Goal: Complete application form

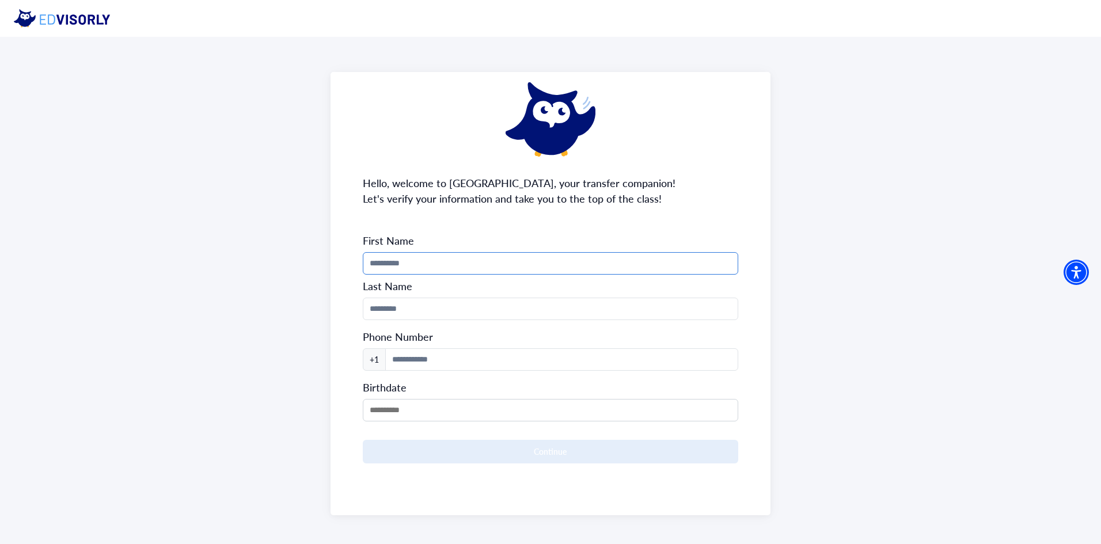
click at [452, 265] on input "Phone Number" at bounding box center [551, 263] width 376 height 22
type input "*****"
click at [463, 314] on input "Phone Number" at bounding box center [551, 309] width 376 height 22
type input "*********"
click at [443, 352] on input at bounding box center [562, 359] width 354 height 22
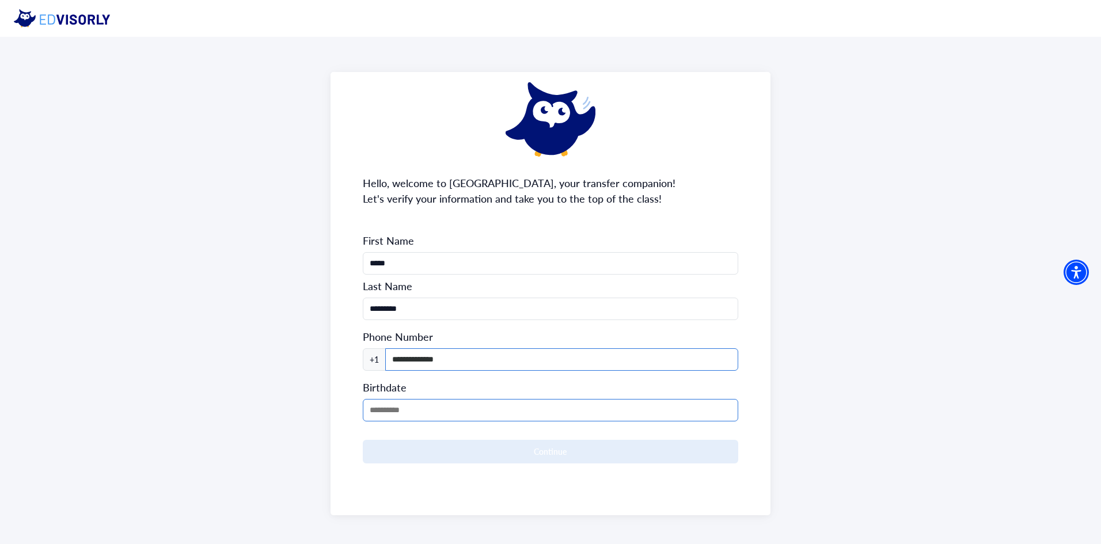
type input "**********"
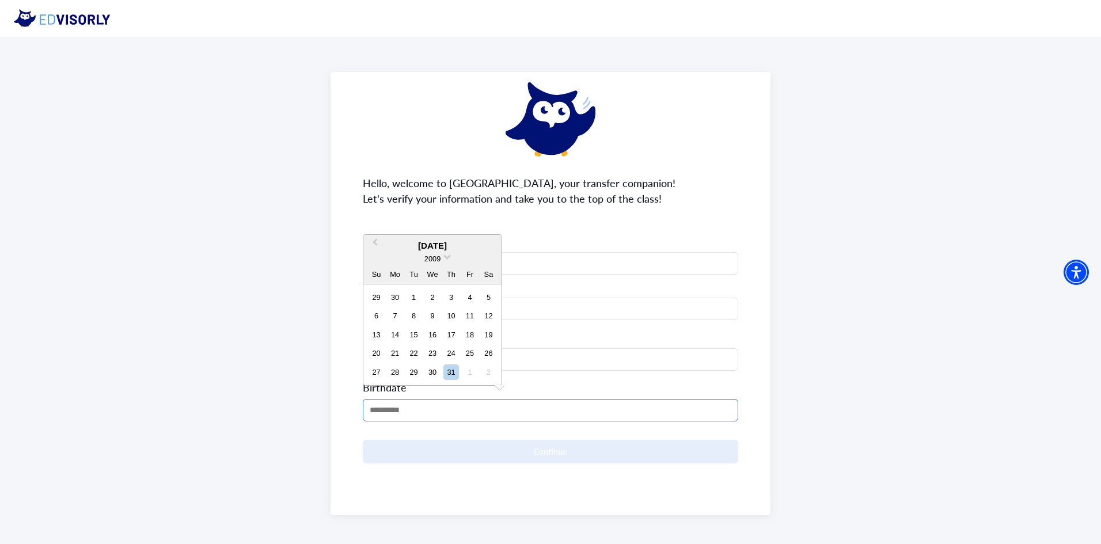
click at [412, 406] on input "MM/DD/YYYY" at bounding box center [551, 410] width 376 height 22
click at [457, 247] on div "[DATE]" at bounding box center [432, 246] width 138 height 13
click at [445, 255] on span at bounding box center [446, 255] width 7 height 7
click at [439, 289] on div "2006" at bounding box center [433, 293] width 68 height 12
click at [431, 226] on div "[DATE]" at bounding box center [432, 227] width 138 height 13
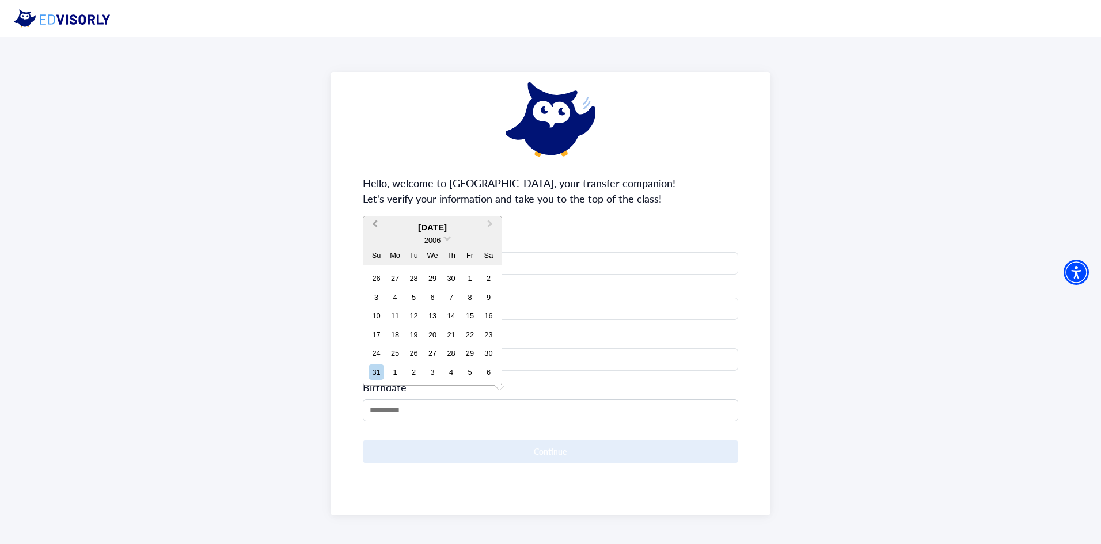
click at [375, 223] on span "Previous Month" at bounding box center [375, 226] width 0 height 17
click at [374, 223] on div "**********" at bounding box center [551, 293] width 441 height 443
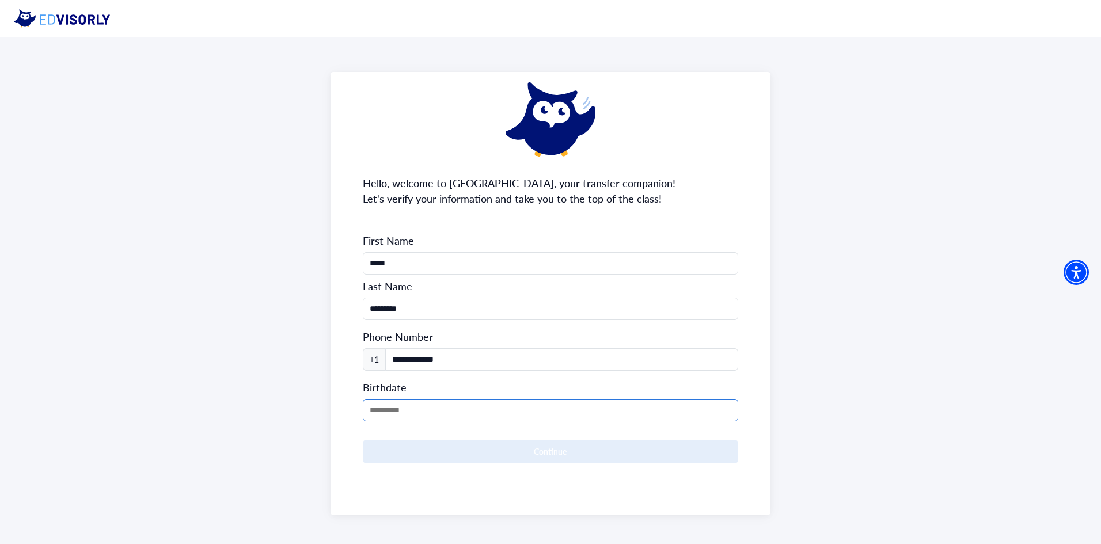
click at [384, 409] on input "MM/DD/YYYY" at bounding box center [551, 410] width 376 height 22
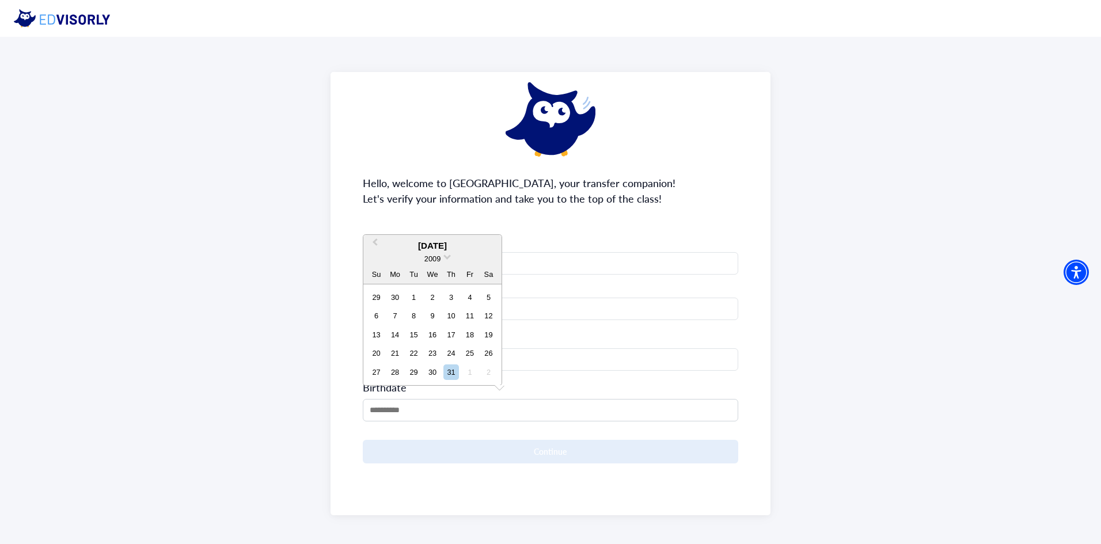
click at [449, 259] on div "2009" at bounding box center [432, 259] width 138 height 12
click at [449, 255] on span at bounding box center [446, 255] width 7 height 7
click at [438, 286] on div "2007" at bounding box center [433, 282] width 68 height 12
click at [447, 235] on span at bounding box center [446, 237] width 7 height 7
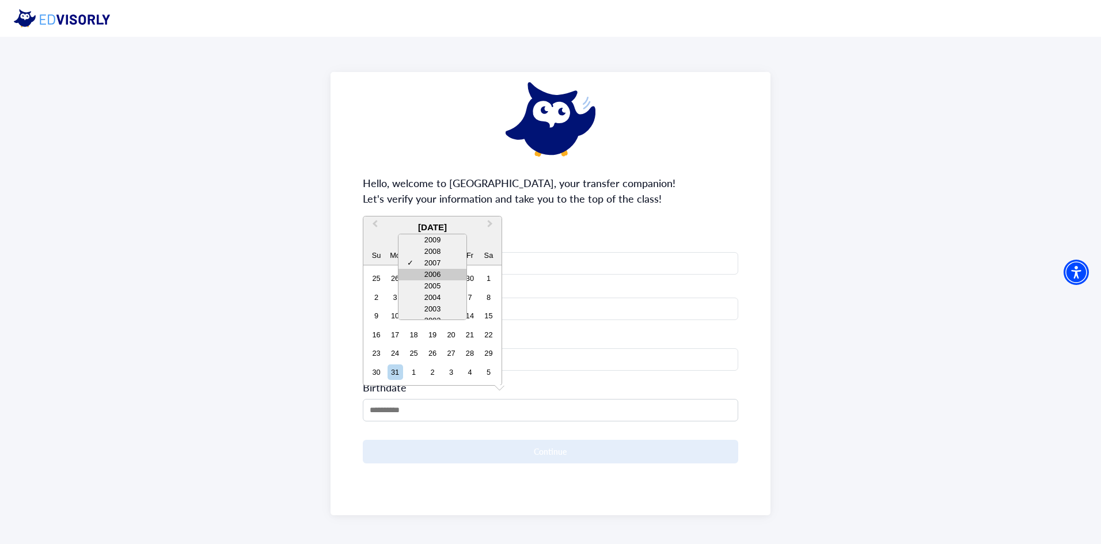
click at [438, 271] on div "2006" at bounding box center [433, 275] width 68 height 12
click at [493, 225] on button "Next Month" at bounding box center [491, 227] width 18 height 18
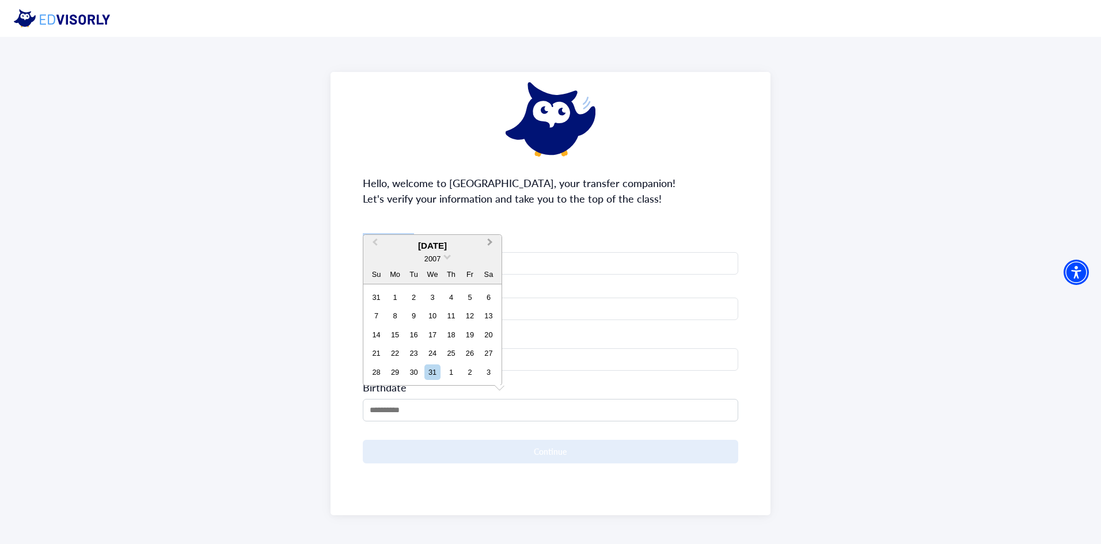
click at [493, 225] on div "**********" at bounding box center [551, 293] width 441 height 443
click at [437, 412] on input "MM/DD/YYYY" at bounding box center [551, 410] width 376 height 22
click at [445, 261] on div "2009" at bounding box center [432, 259] width 138 height 12
click at [449, 254] on span at bounding box center [446, 255] width 7 height 7
click at [443, 289] on div "2006" at bounding box center [433, 293] width 68 height 12
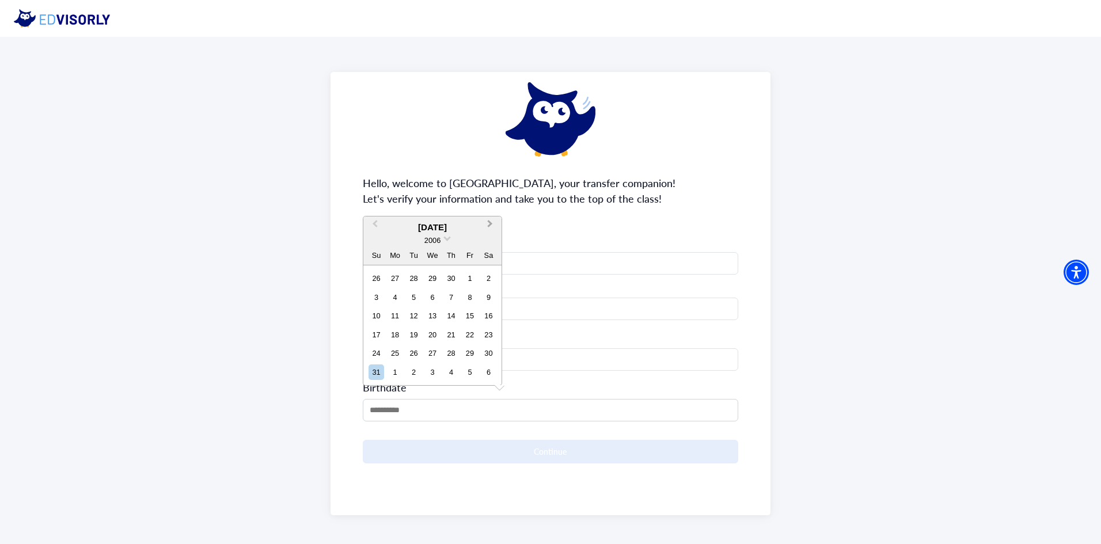
click at [490, 221] on span "Next Month" at bounding box center [490, 226] width 0 height 17
click at [491, 244] on button "Next Month" at bounding box center [491, 245] width 18 height 18
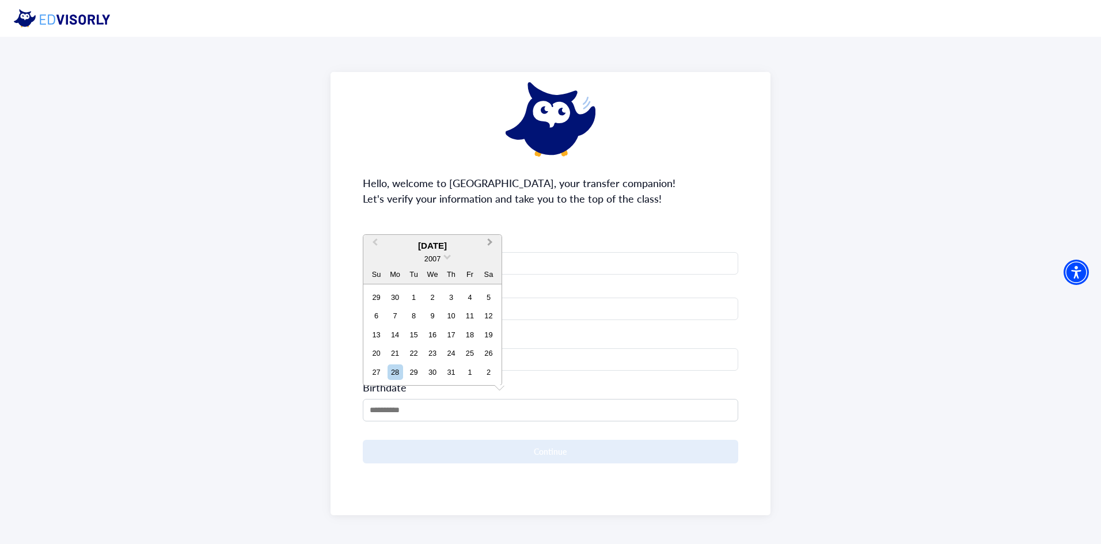
click at [491, 244] on button "Next Month" at bounding box center [491, 245] width 18 height 18
click at [414, 373] on div "26" at bounding box center [414, 373] width 16 height 16
type input "**********"
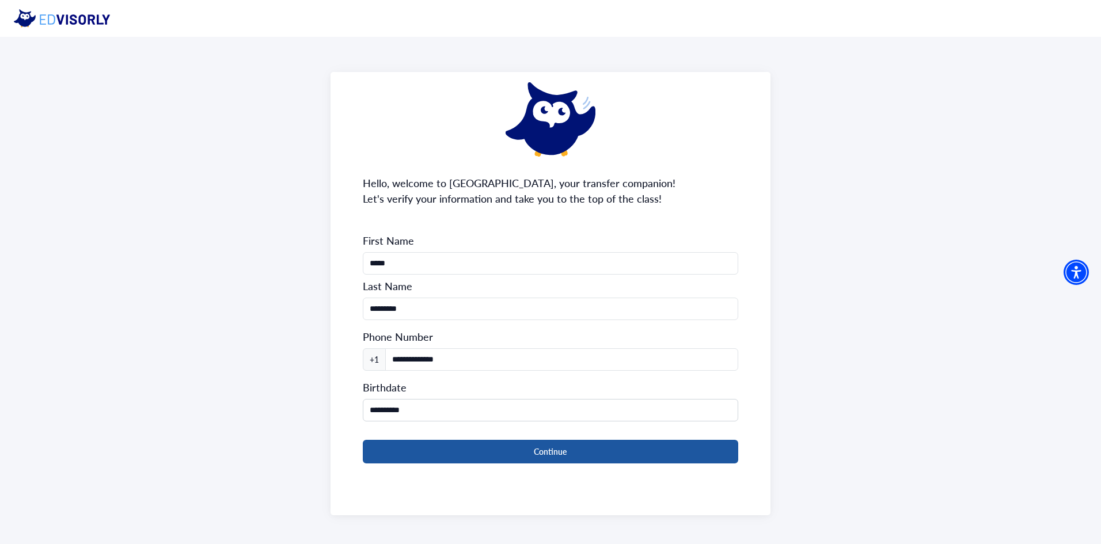
click at [475, 448] on button "Continue" at bounding box center [551, 452] width 376 height 24
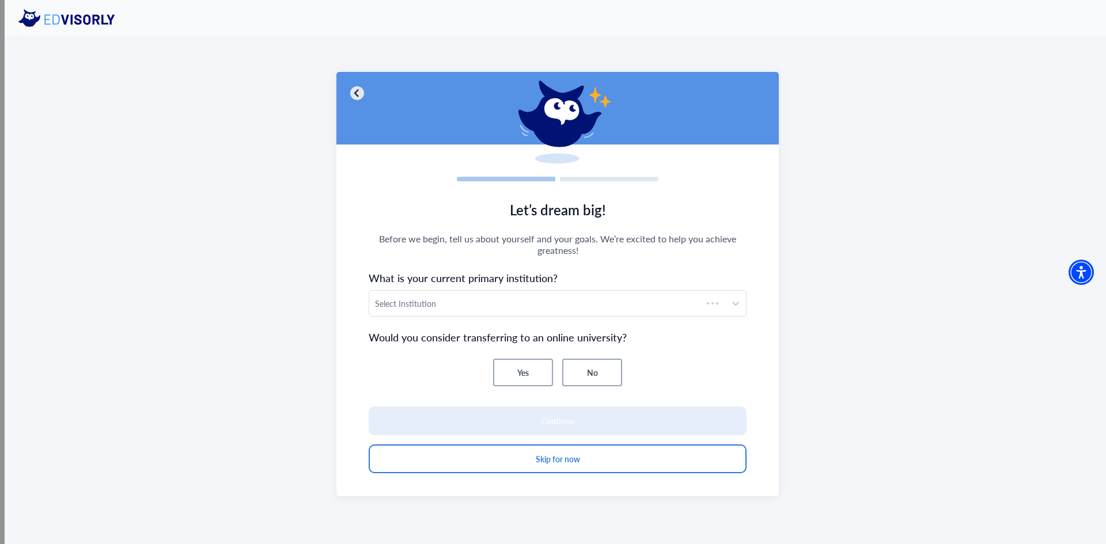
click at [354, 90] on img at bounding box center [357, 93] width 14 height 14
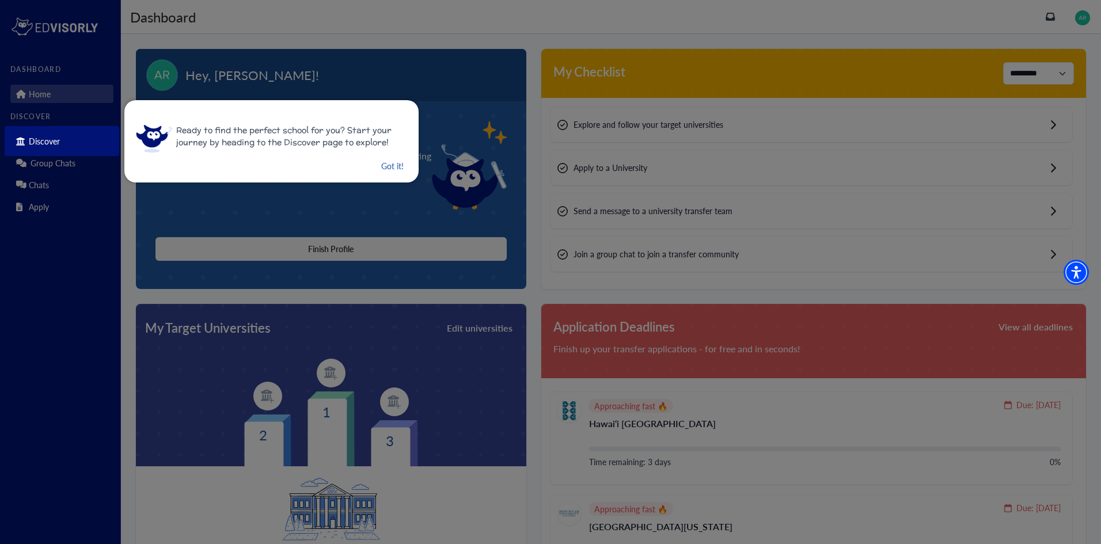
click at [382, 165] on button "Got it!" at bounding box center [392, 166] width 25 height 14
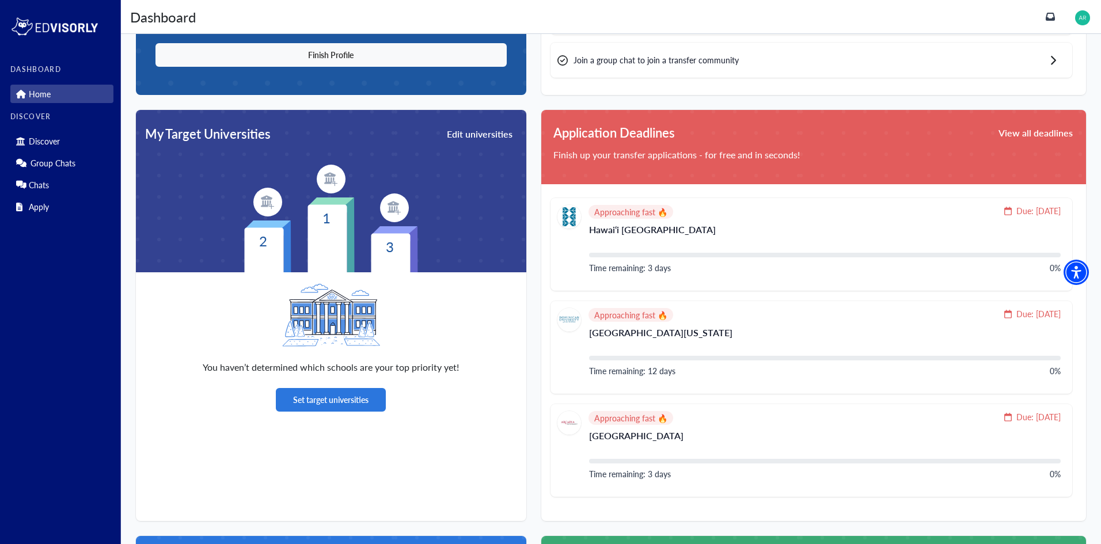
scroll to position [288, 0]
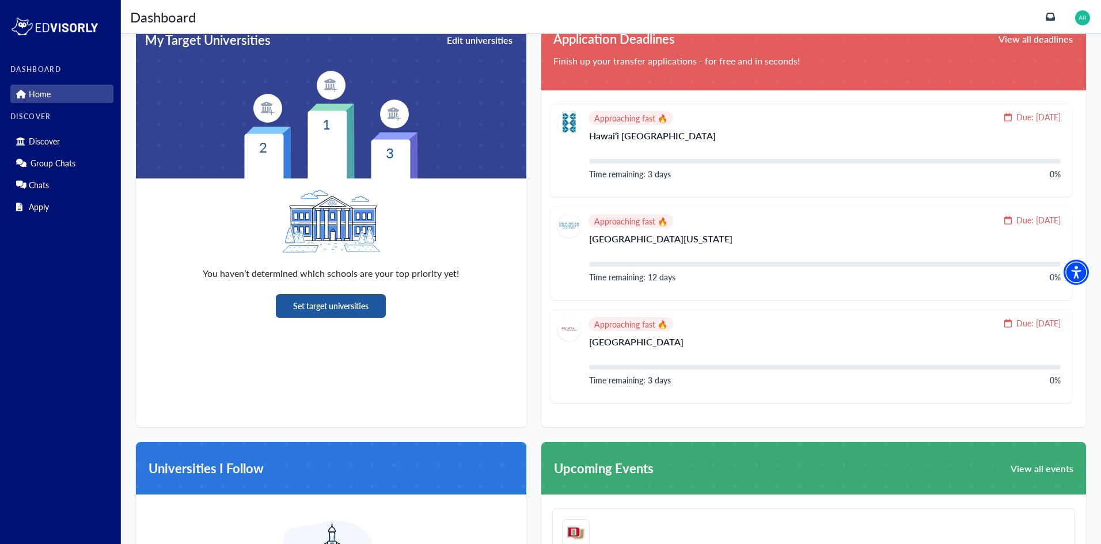
click at [359, 307] on button "Set target universities" at bounding box center [331, 306] width 110 height 24
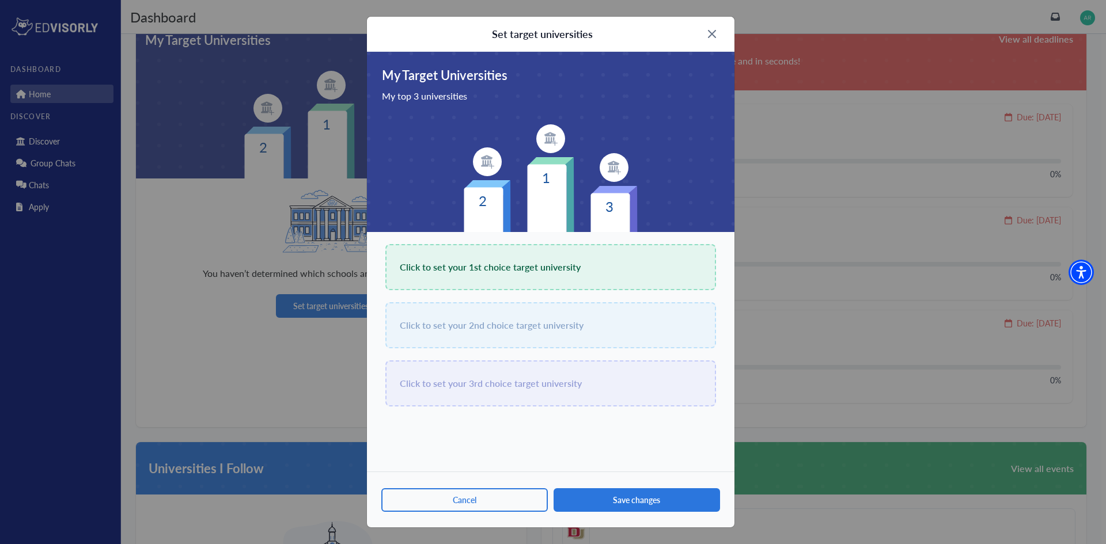
click at [475, 273] on span "Click to set your 1st choice target university" at bounding box center [490, 267] width 181 height 16
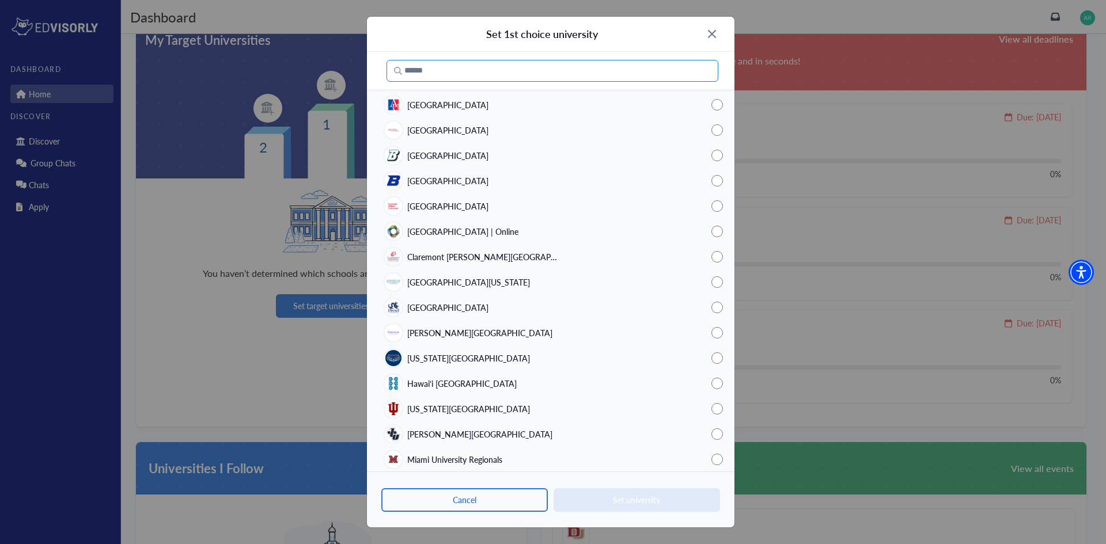
click at [480, 74] on input "Search" at bounding box center [552, 71] width 332 height 22
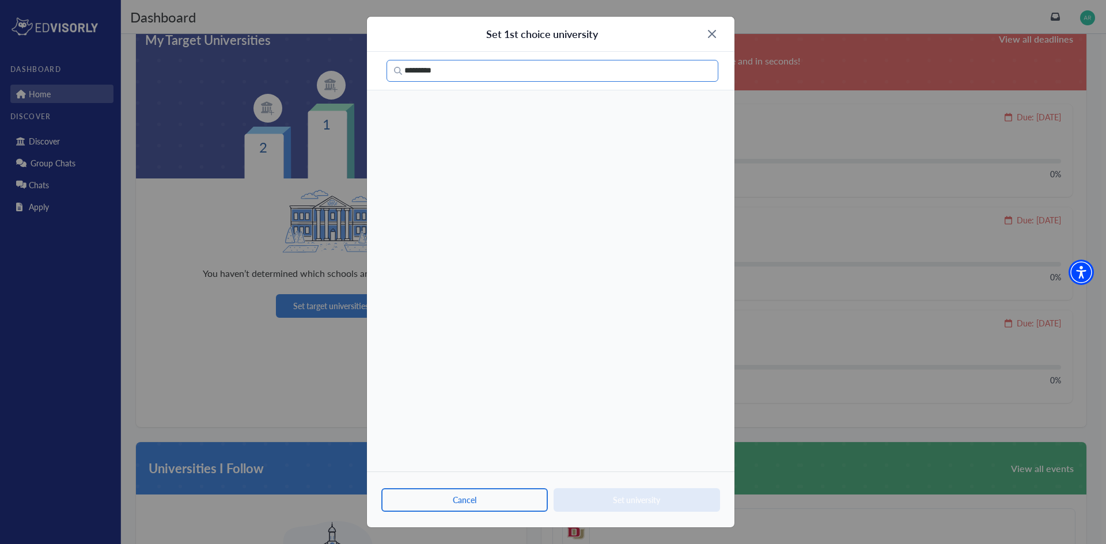
type input "**********"
drag, startPoint x: 507, startPoint y: 65, endPoint x: 382, endPoint y: 65, distance: 125.0
click at [382, 65] on div "**********" at bounding box center [550, 71] width 367 height 39
type input "*"
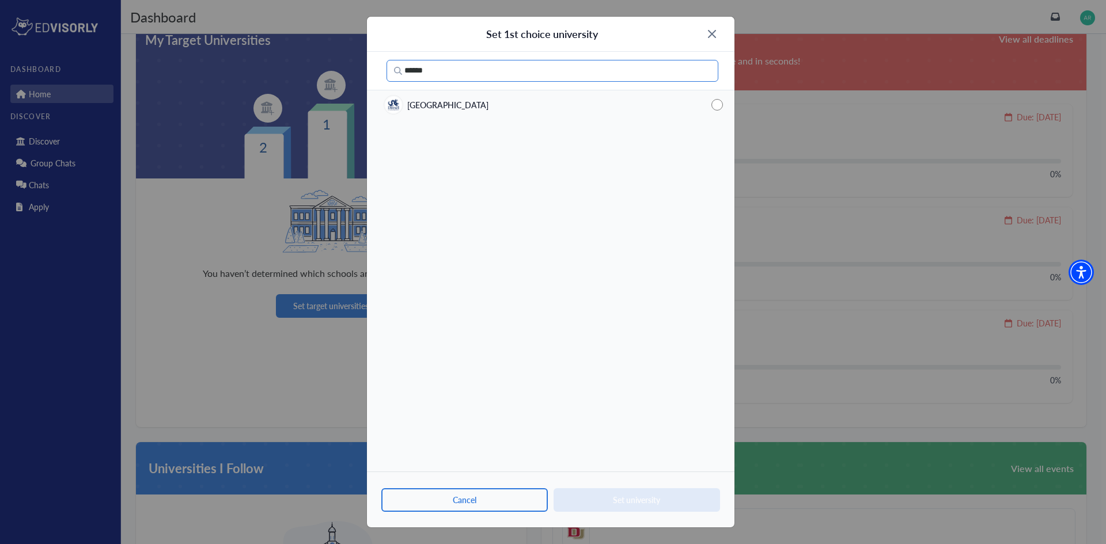
type input "******"
click at [494, 103] on div "[GEOGRAPHIC_DATA]" at bounding box center [550, 104] width 367 height 25
drag, startPoint x: 673, startPoint y: 510, endPoint x: 671, endPoint y: 503, distance: 7.1
click at [673, 509] on button "Set university" at bounding box center [637, 500] width 166 height 24
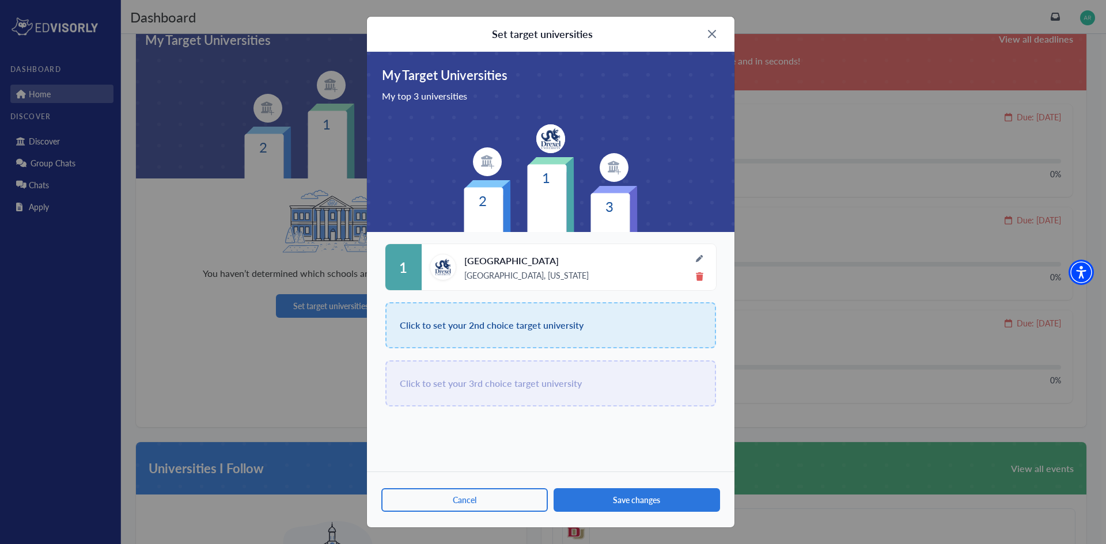
click at [544, 340] on div "Click to set your 2nd choice target university" at bounding box center [550, 325] width 331 height 46
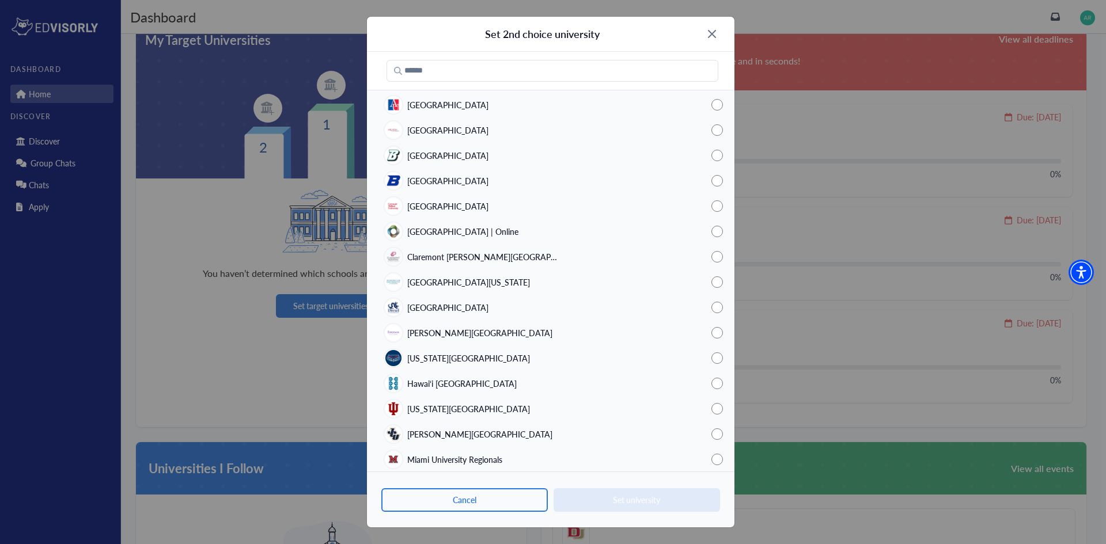
click at [705, 33] on div "Set 2nd choice university" at bounding box center [550, 34] width 367 height 35
click at [716, 35] on div "Set 2nd choice university" at bounding box center [550, 34] width 367 height 35
click at [710, 31] on img at bounding box center [712, 34] width 8 height 8
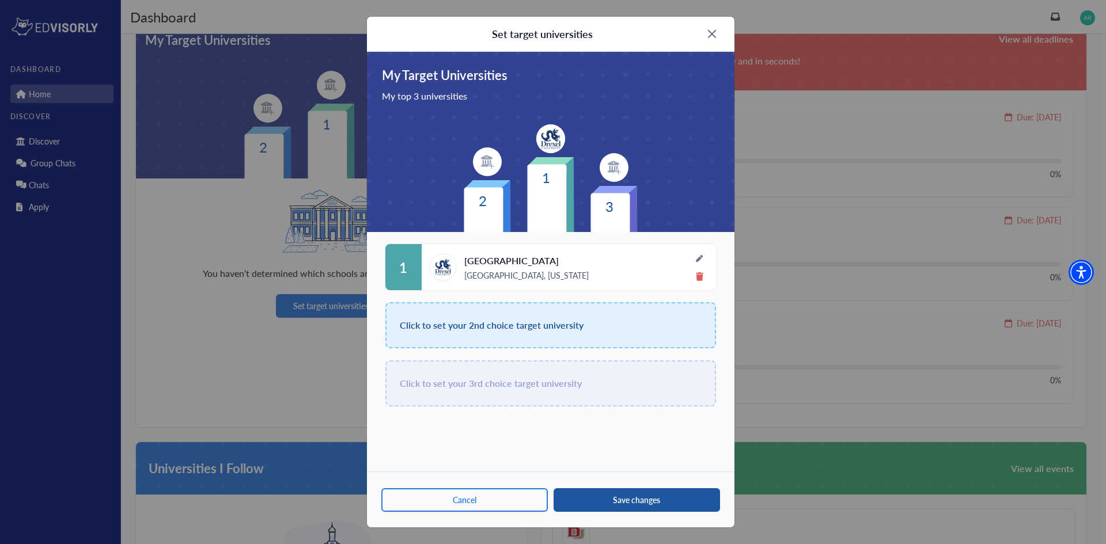
click at [688, 509] on button "Save changes" at bounding box center [637, 500] width 166 height 24
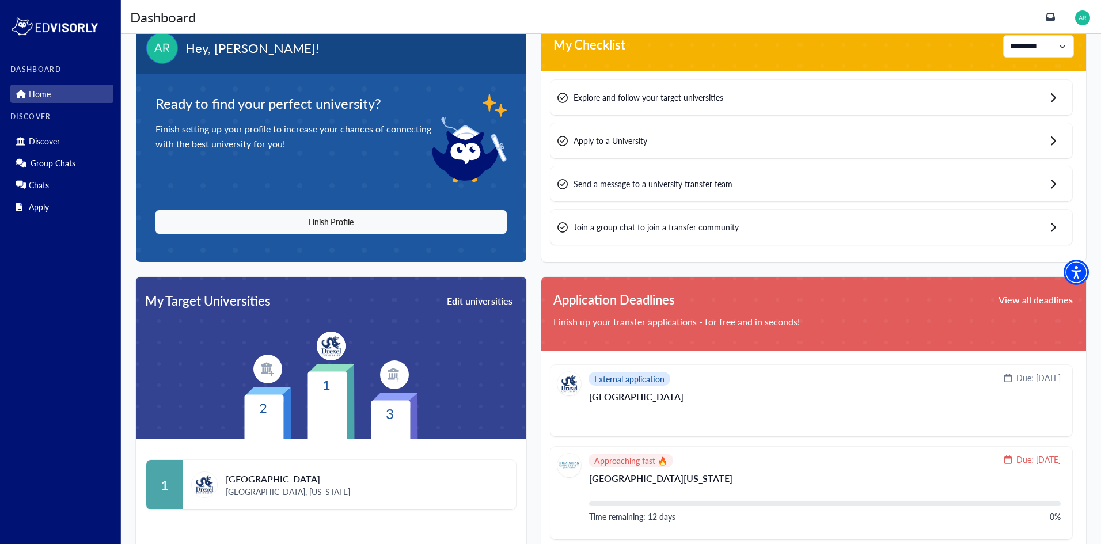
scroll to position [0, 0]
